Goal: Transaction & Acquisition: Purchase product/service

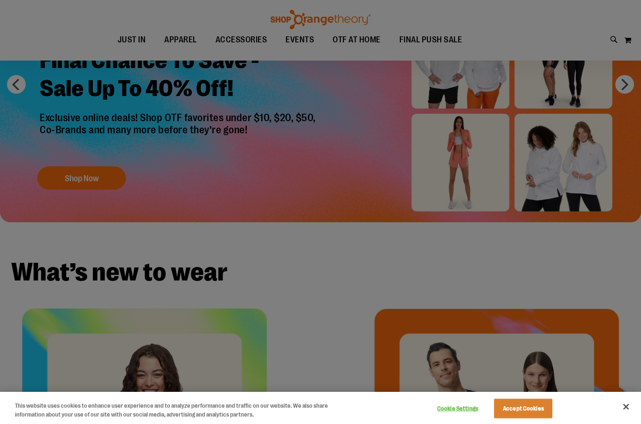
scroll to position [46, 0]
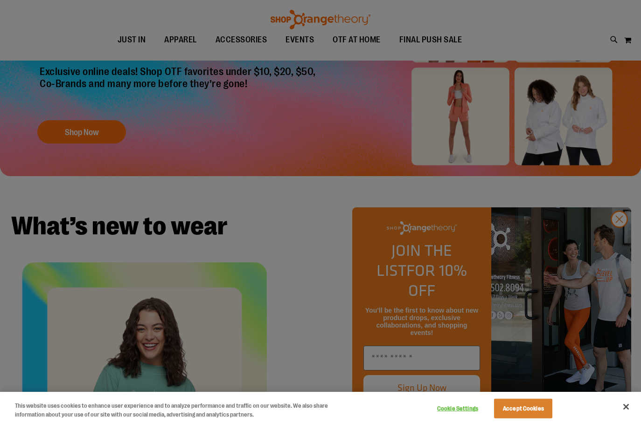
click at [488, 212] on div at bounding box center [320, 212] width 641 height 424
click at [621, 406] on button "Close" at bounding box center [625, 407] width 21 height 21
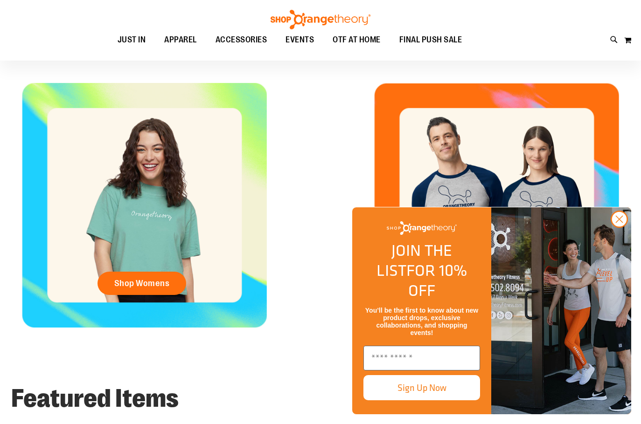
scroll to position [233, 0]
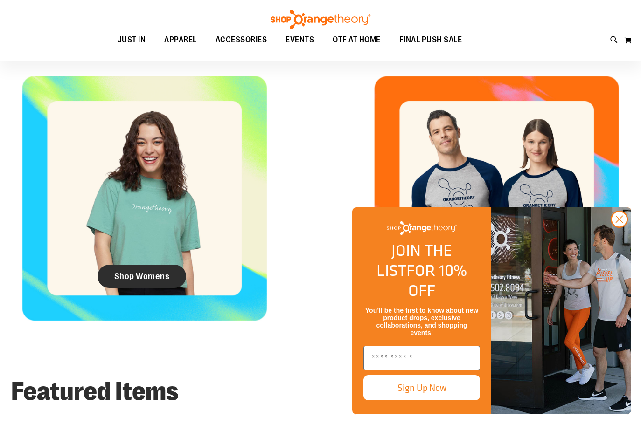
click at [157, 285] on link "Shop Womens" at bounding box center [141, 276] width 89 height 23
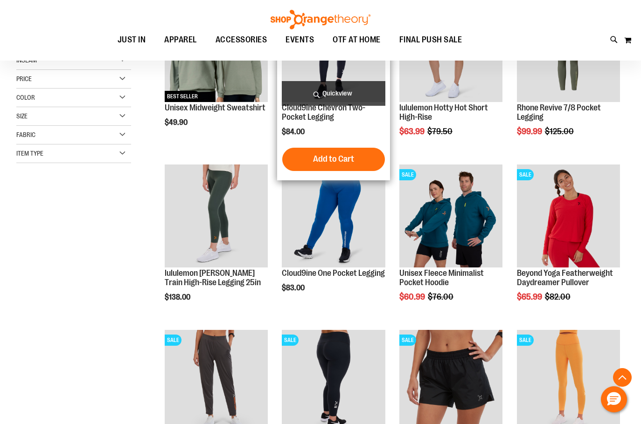
scroll to position [326, 0]
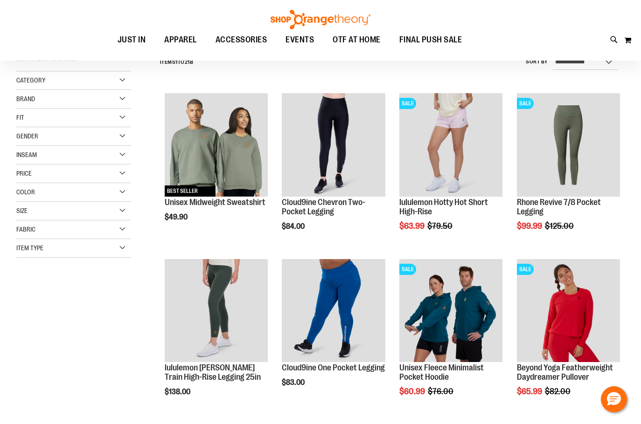
scroll to position [93, 0]
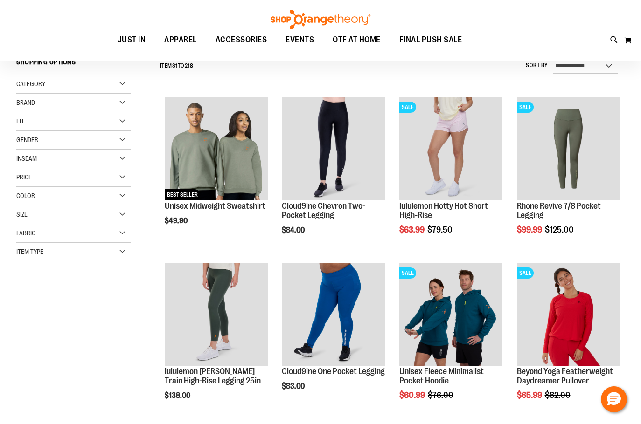
click at [120, 88] on div "Category" at bounding box center [73, 84] width 115 height 19
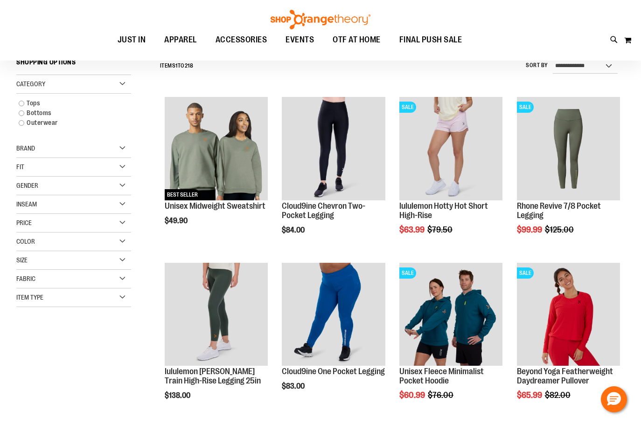
click at [120, 84] on div "Category" at bounding box center [73, 84] width 115 height 19
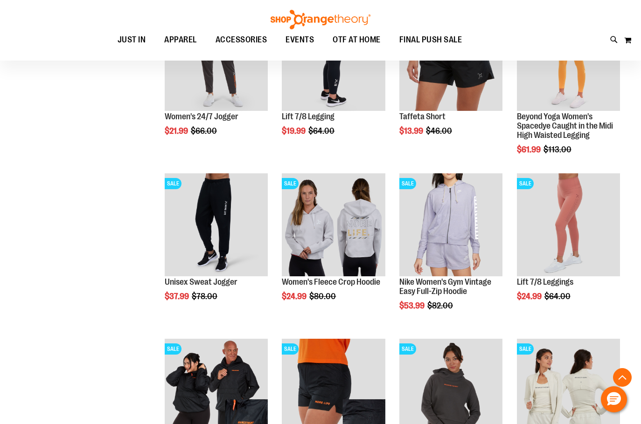
scroll to position [652, 0]
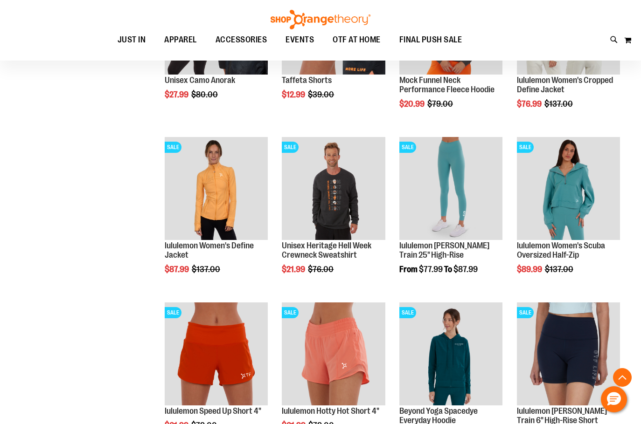
scroll to position [1072, 0]
